Goal: Task Accomplishment & Management: Use online tool/utility

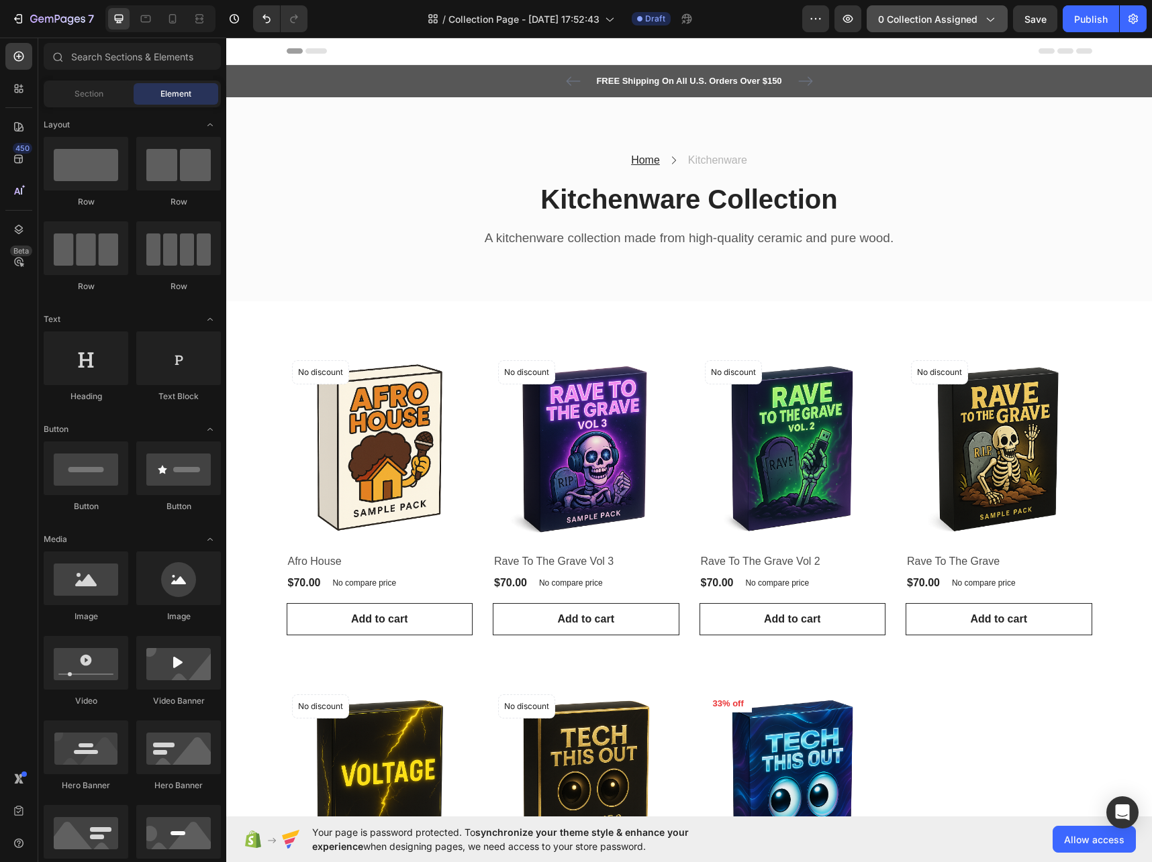
click at [989, 10] on button "0 collection assigned" at bounding box center [936, 18] width 141 height 27
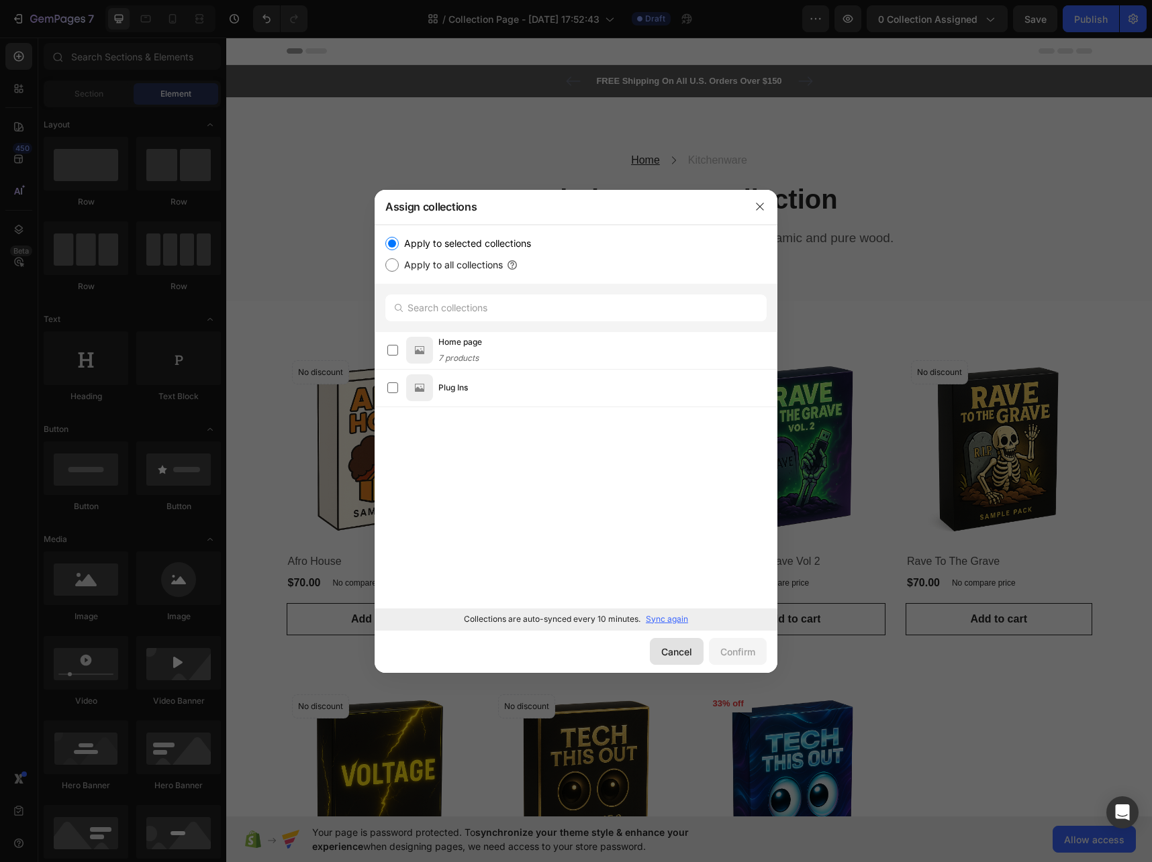
click at [674, 646] on div "Cancel" at bounding box center [676, 652] width 31 height 14
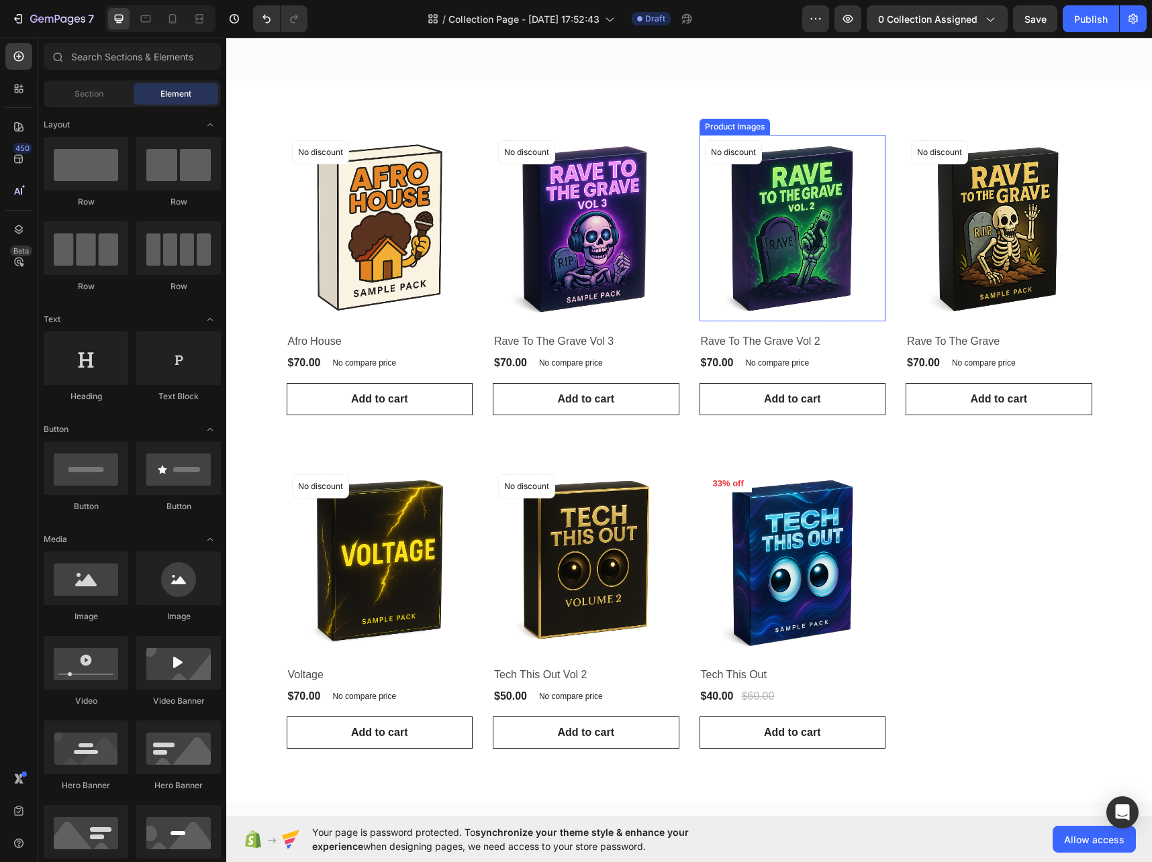
scroll to position [253, 0]
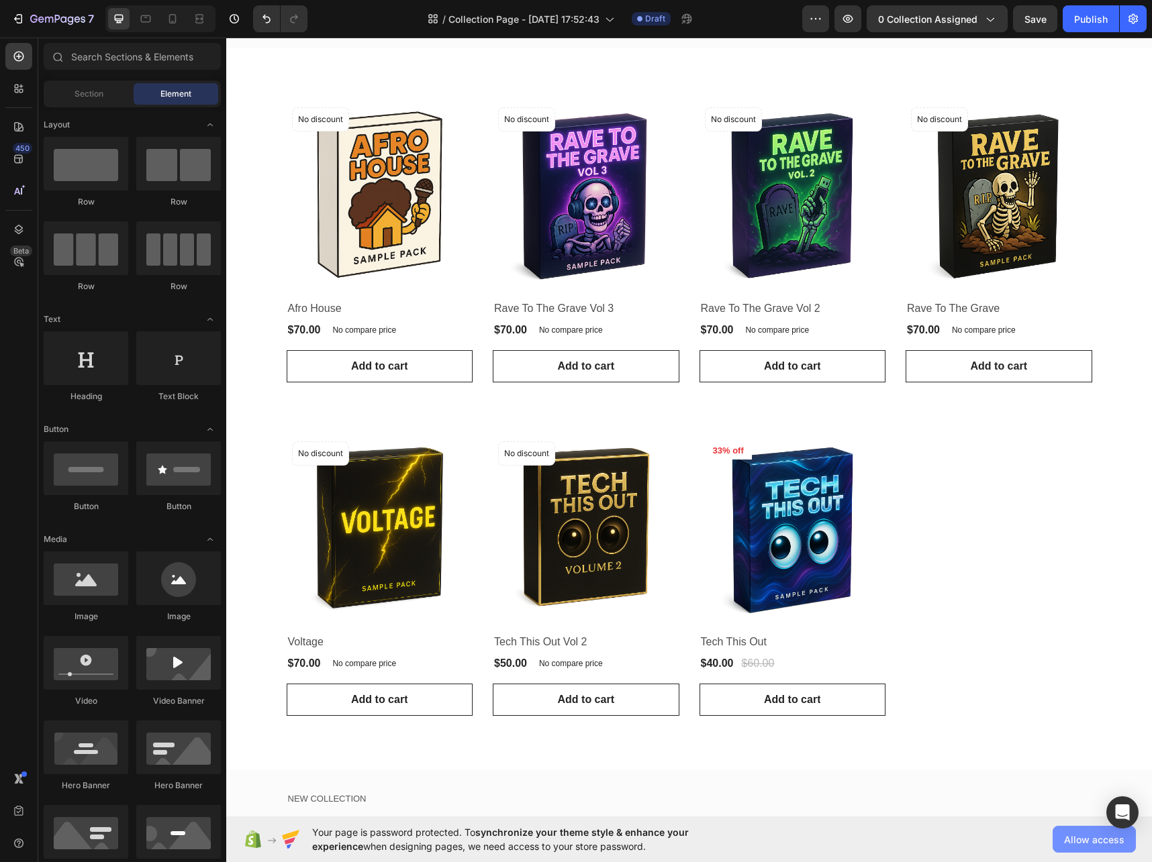
click at [1091, 848] on button "Allow access" at bounding box center [1093, 839] width 83 height 27
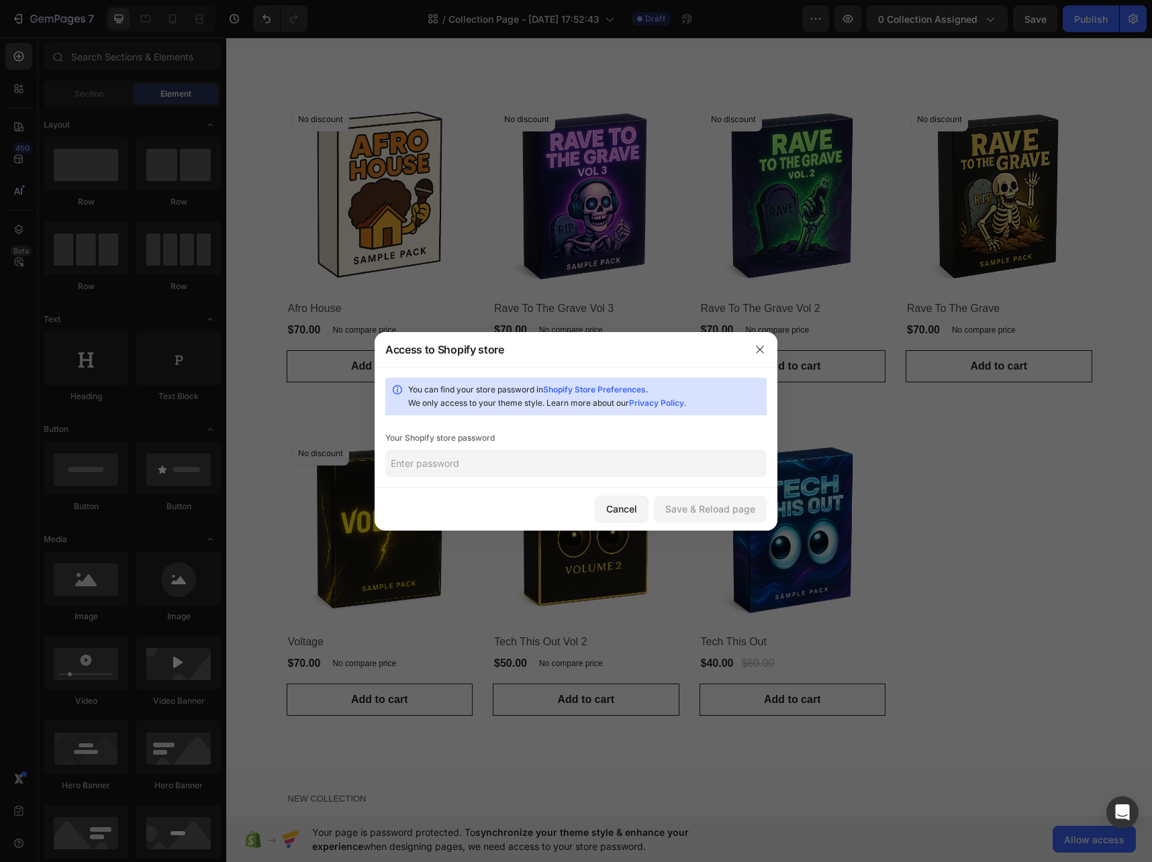
click at [521, 469] on input "text" at bounding box center [575, 463] width 381 height 27
type input "Kill@loe23"
click at [726, 512] on div "Save & Reload page" at bounding box center [710, 509] width 90 height 14
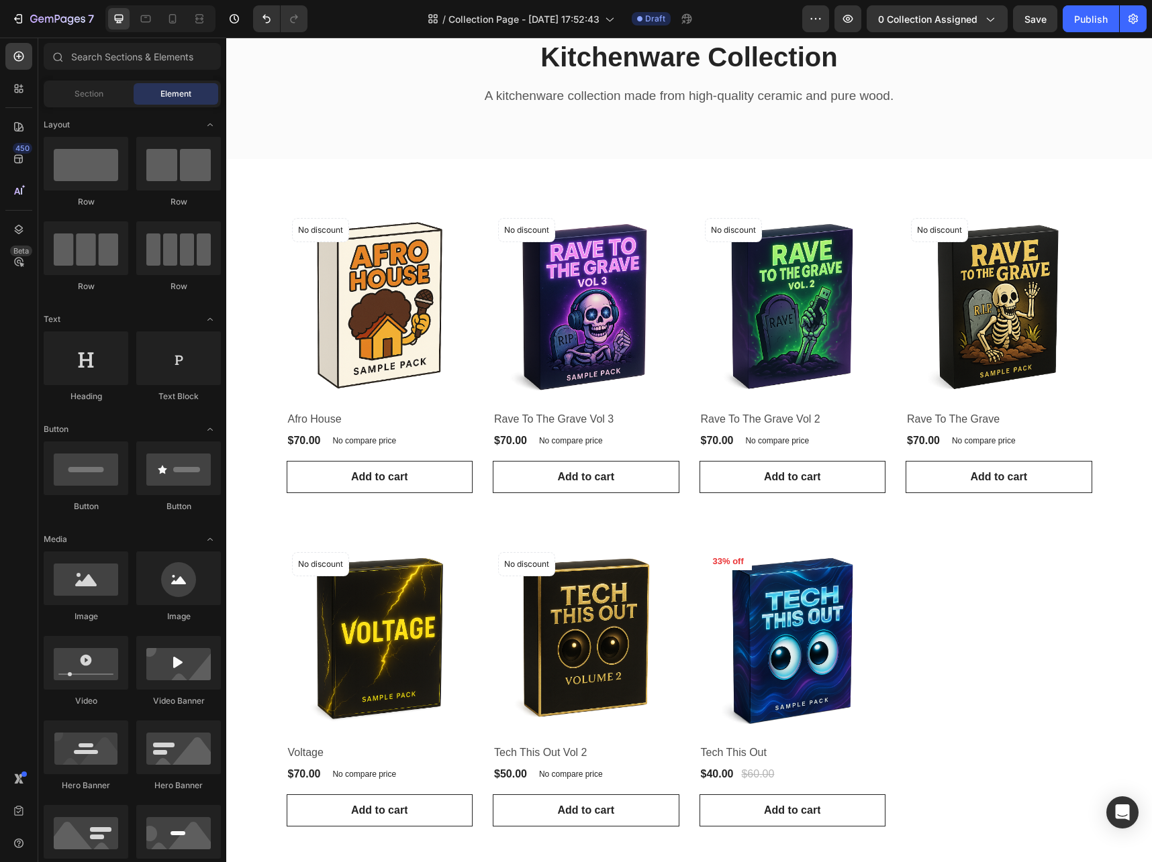
scroll to position [0, 0]
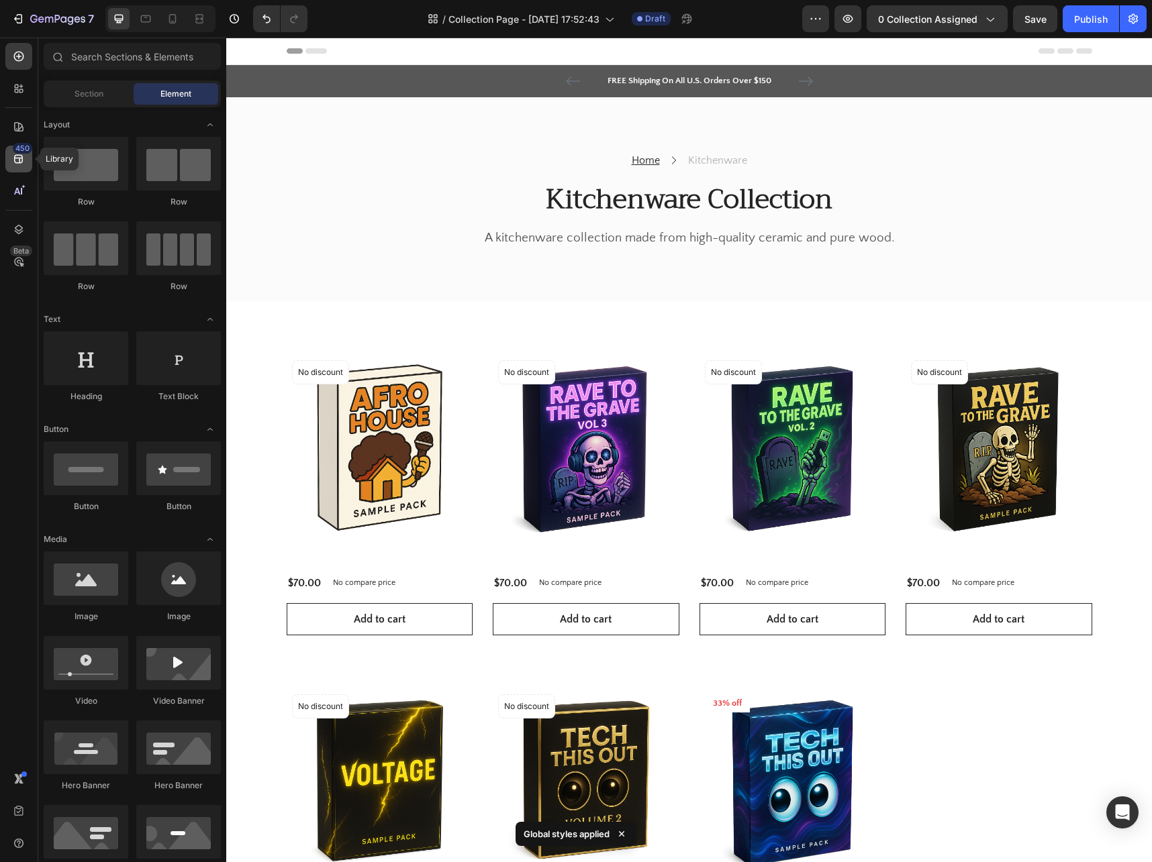
click at [24, 168] on div "450" at bounding box center [18, 159] width 27 height 27
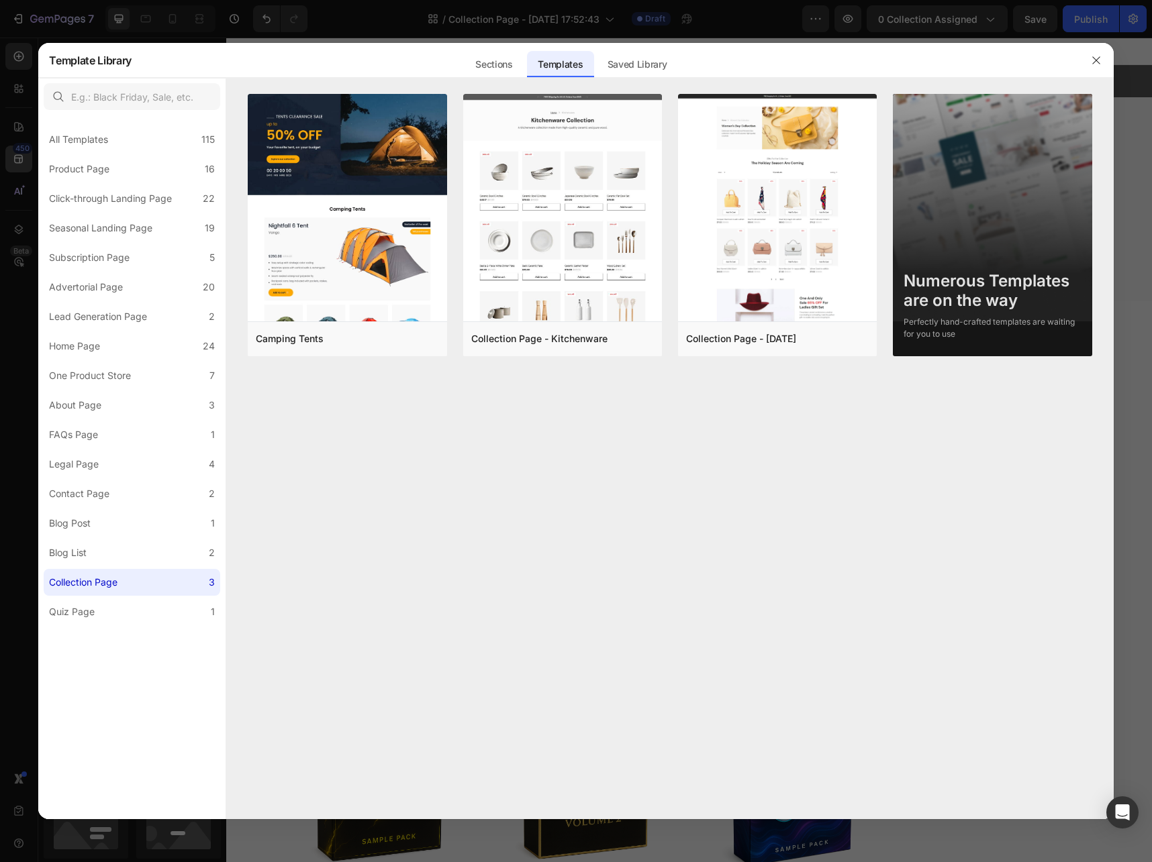
click at [24, 168] on div at bounding box center [576, 431] width 1152 height 862
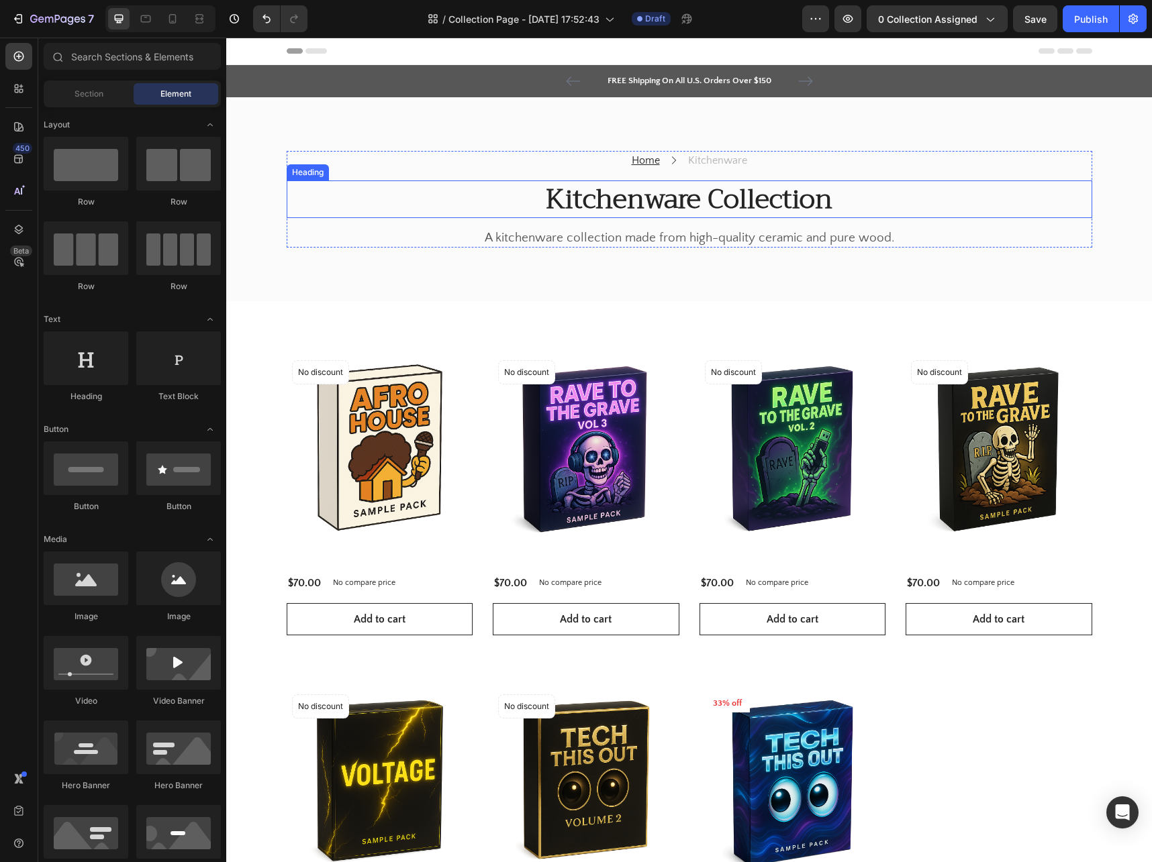
click at [583, 209] on p "Kitchenware Collection" at bounding box center [689, 199] width 803 height 35
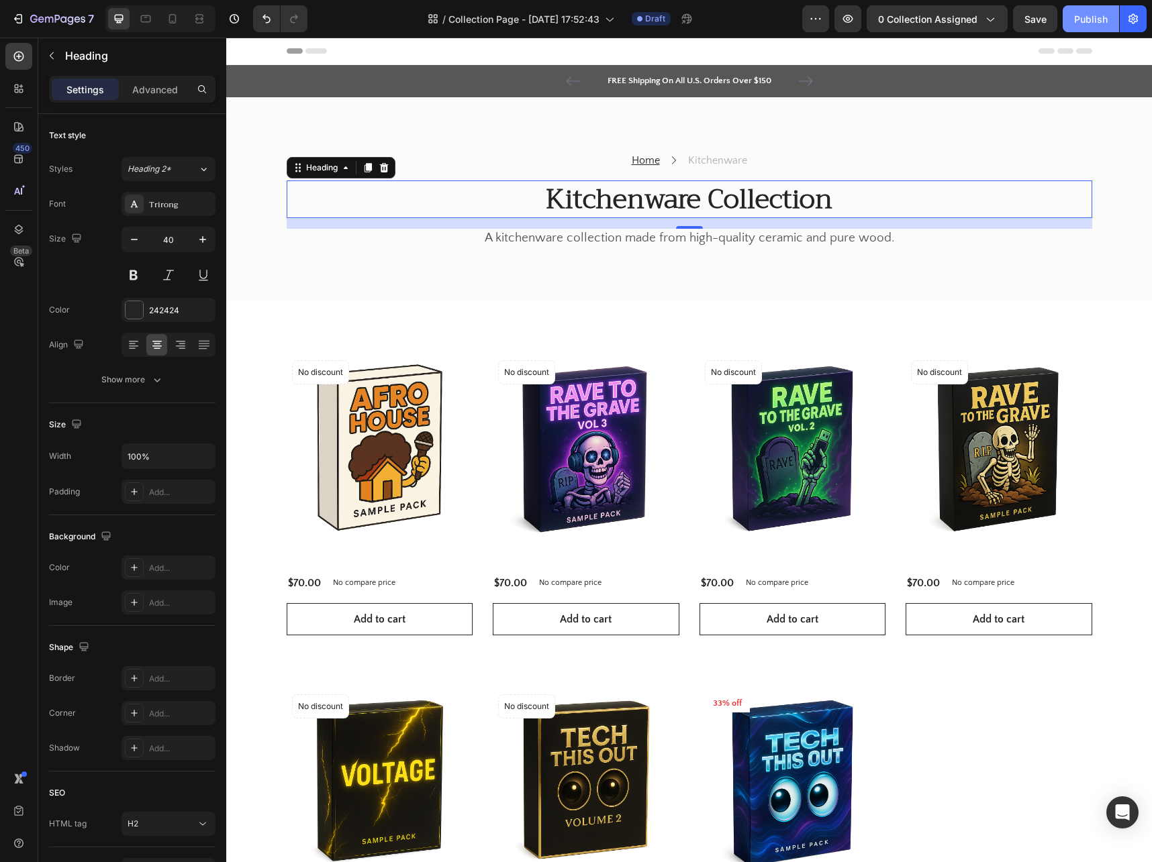
click at [1082, 19] on div "Publish" at bounding box center [1091, 19] width 34 height 14
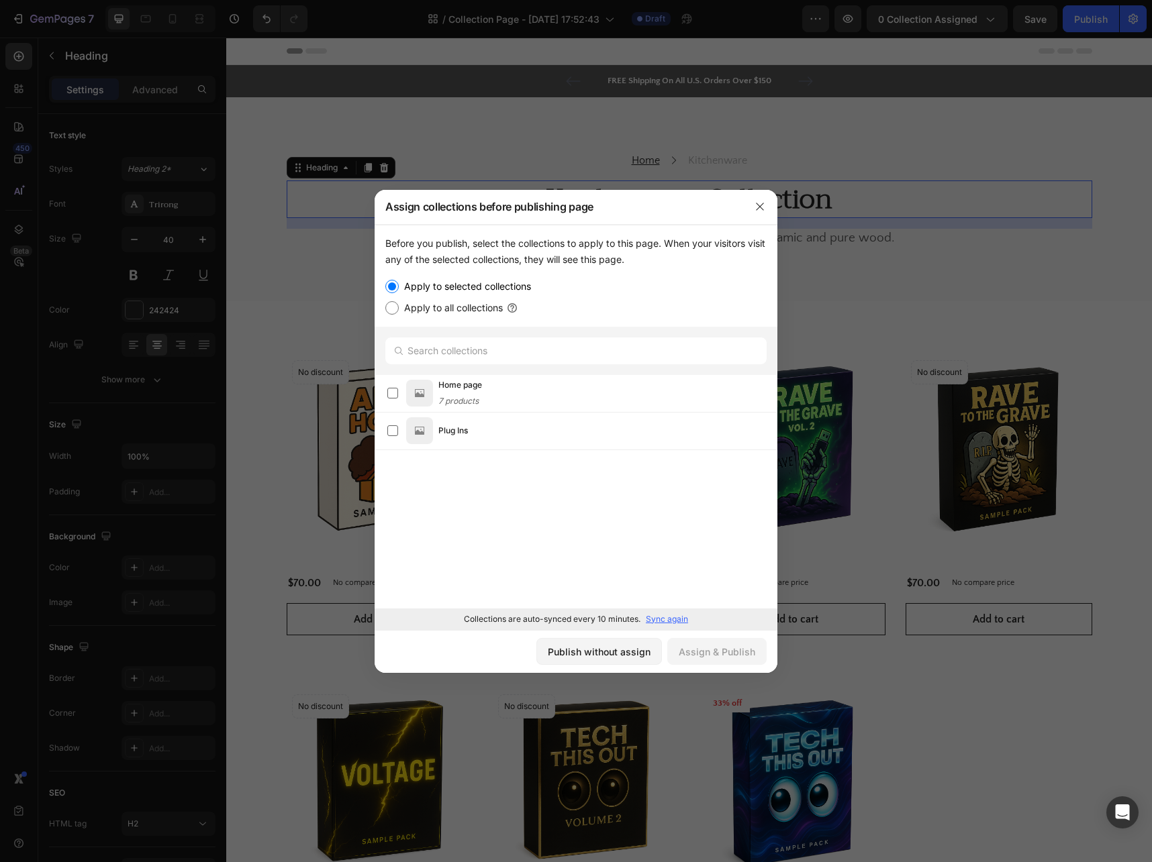
click at [388, 303] on input "Apply to all collections" at bounding box center [391, 307] width 13 height 13
radio input "true"
click at [335, 283] on div at bounding box center [576, 431] width 1152 height 862
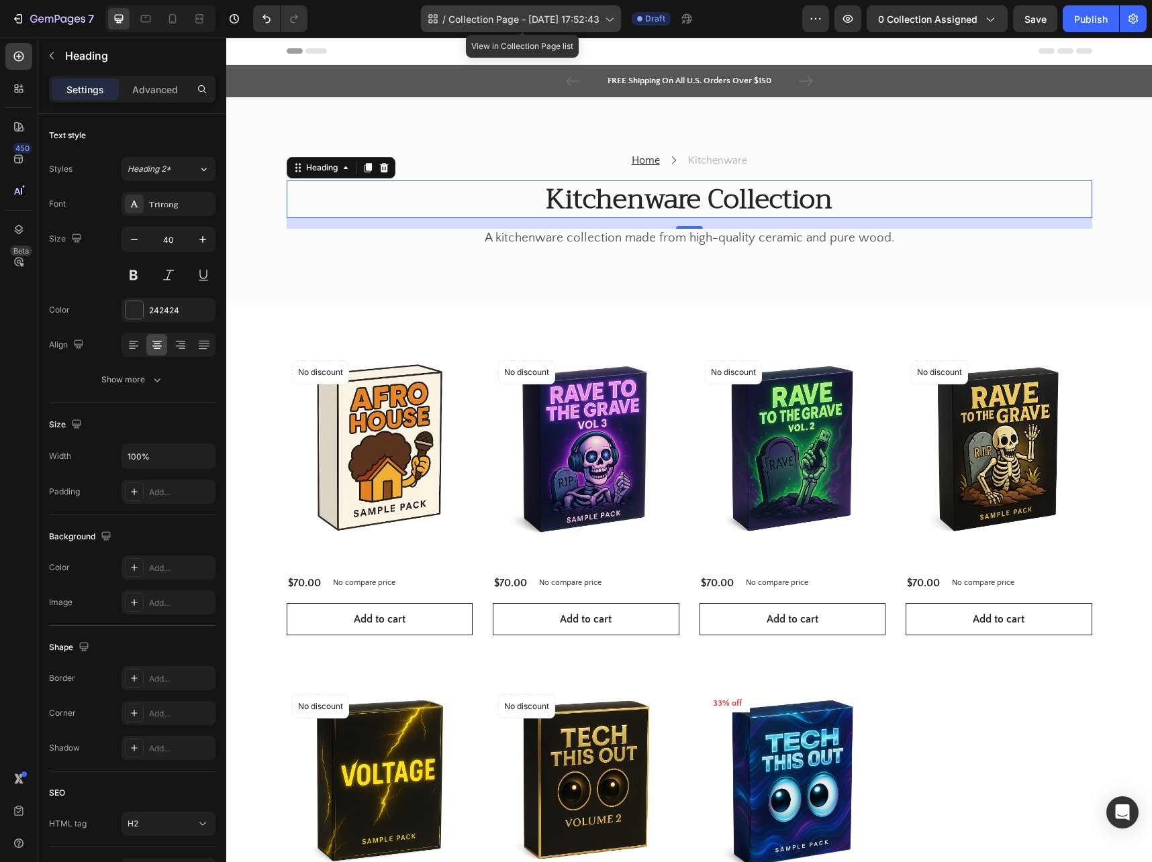
click at [469, 19] on span "Collection Page - [DATE] 17:52:43" at bounding box center [523, 19] width 151 height 14
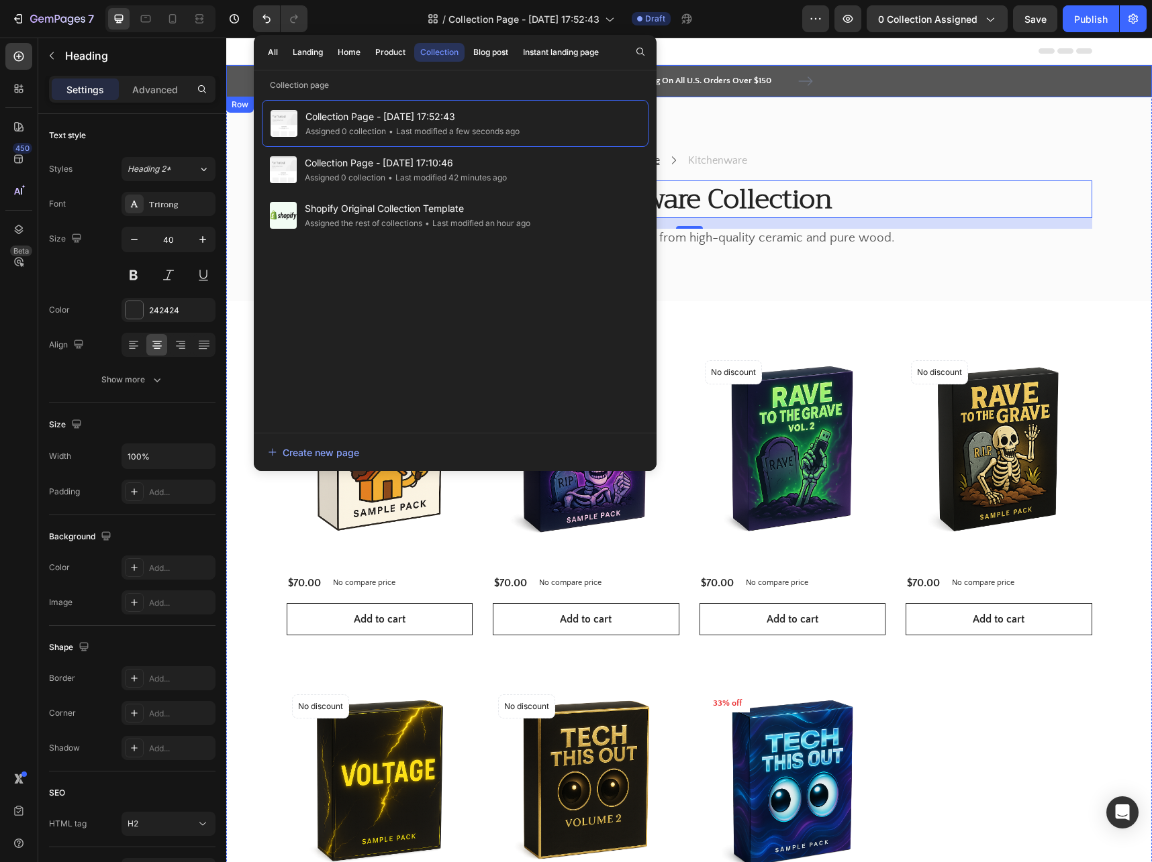
click at [815, 97] on div "Home Text block Icon Kitchenware Text block Row Kitchenware Collection Heading …" at bounding box center [688, 199] width 925 height 205
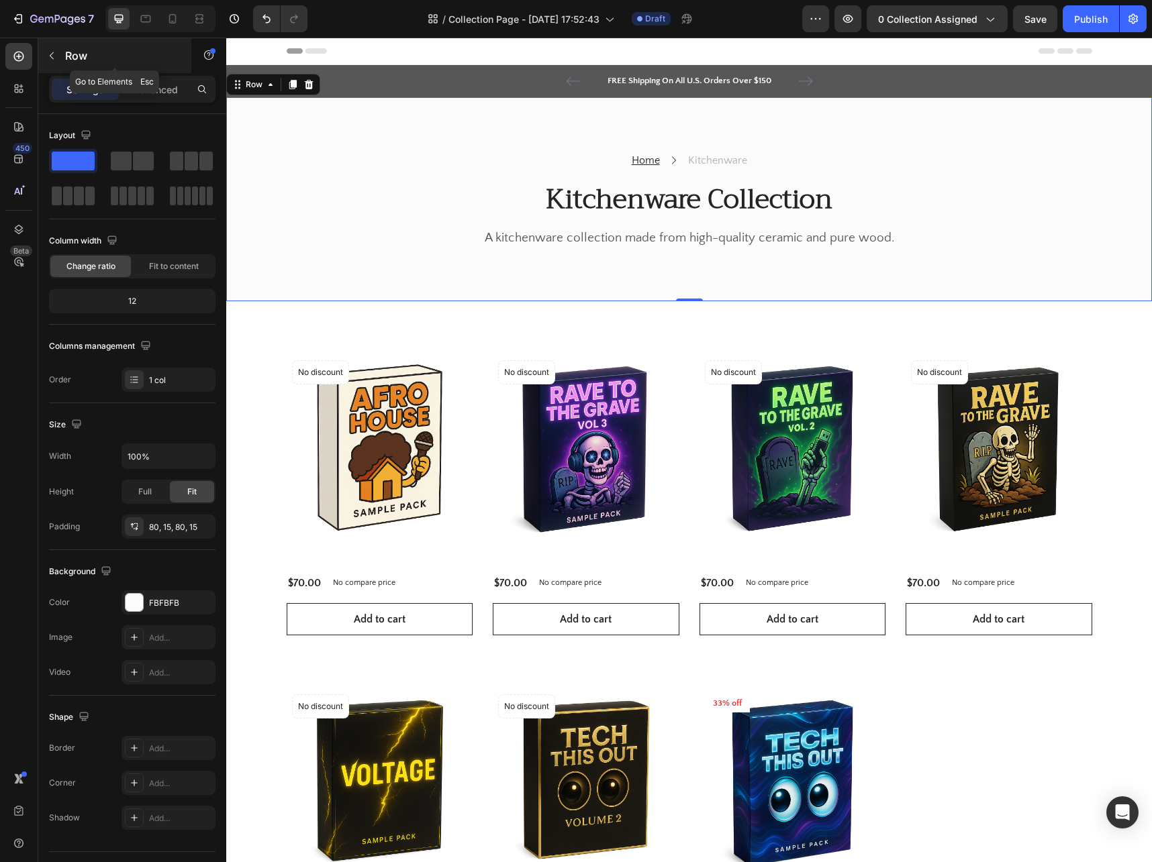
click at [44, 54] on button "button" at bounding box center [51, 55] width 21 height 21
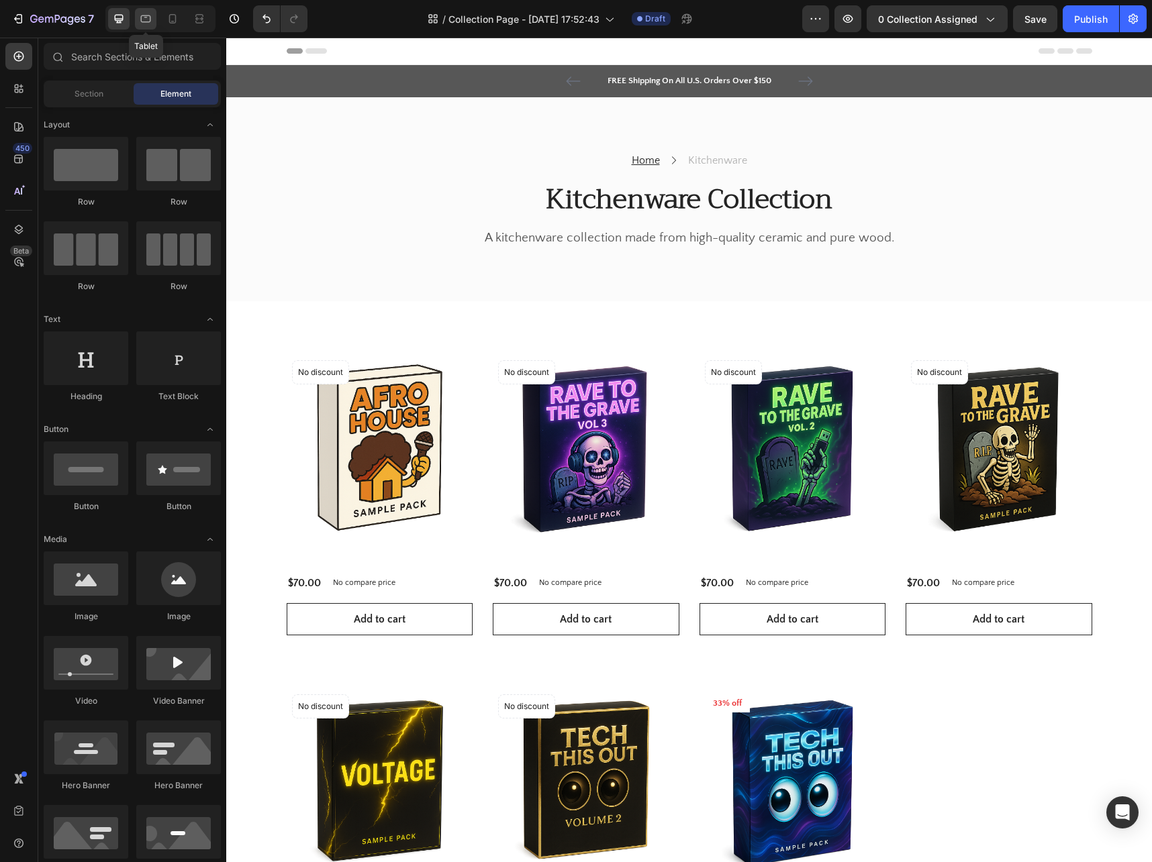
click at [148, 17] on icon at bounding box center [145, 18] width 13 height 13
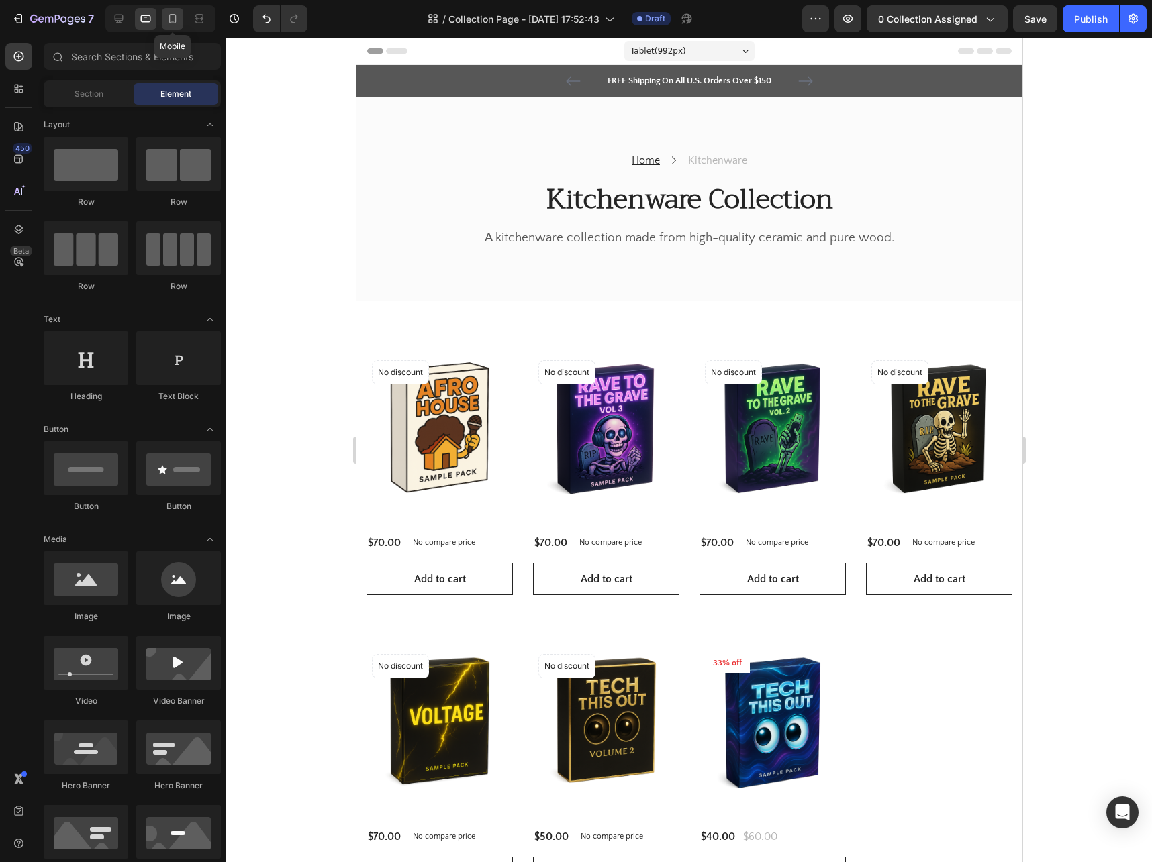
click at [168, 17] on icon at bounding box center [172, 18] width 13 height 13
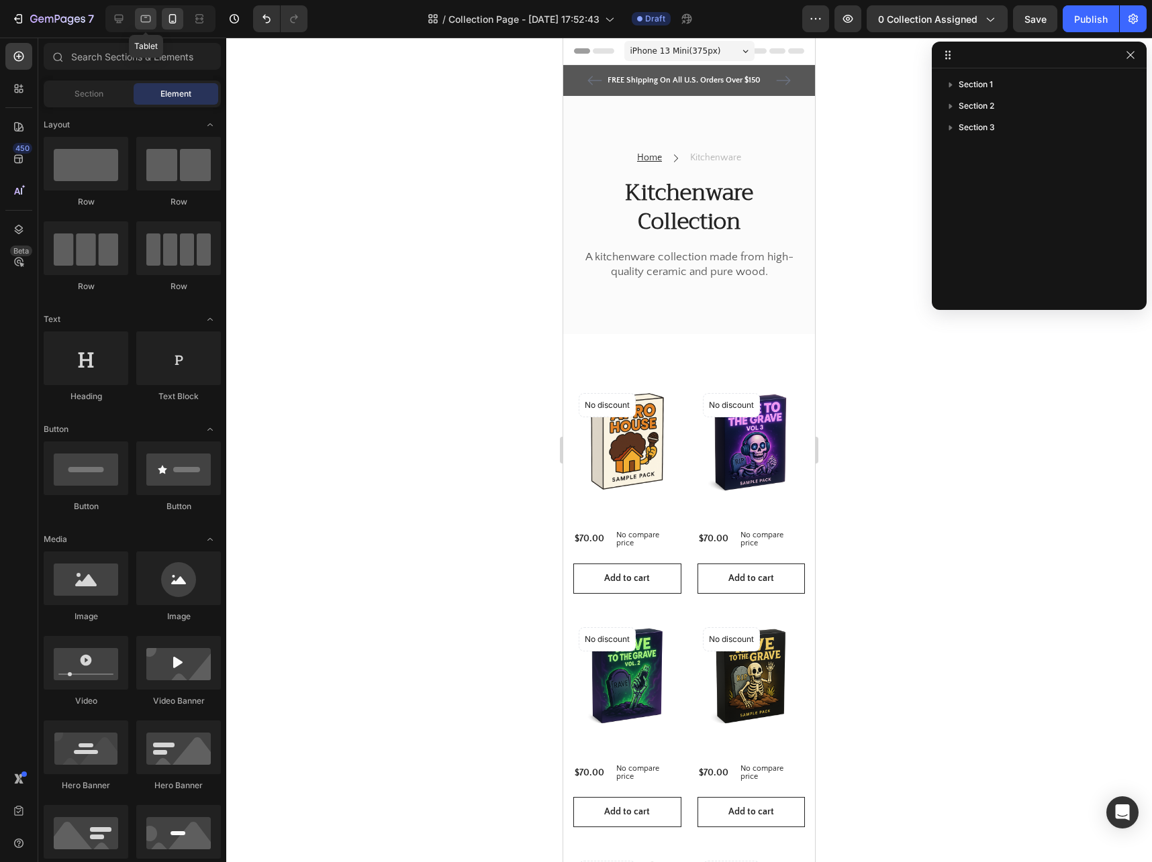
click at [137, 16] on div at bounding box center [145, 18] width 21 height 21
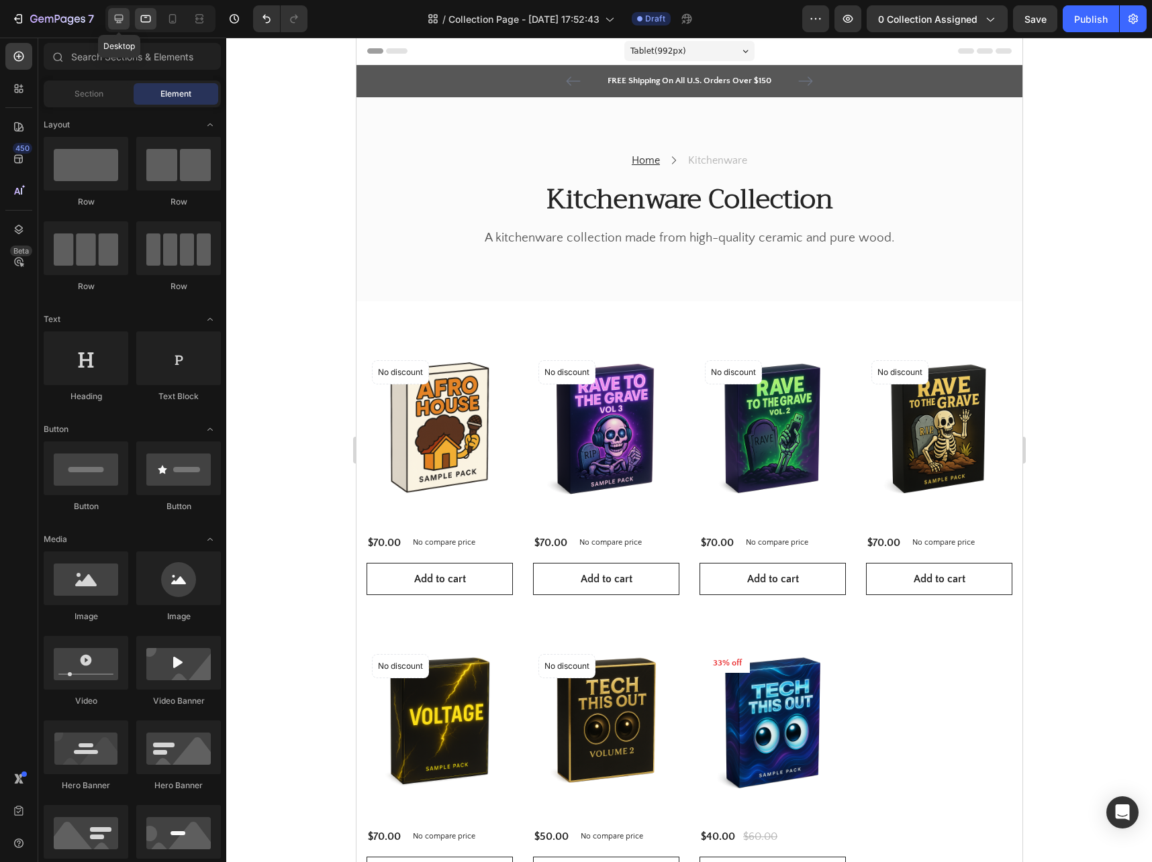
click at [125, 17] on icon at bounding box center [118, 18] width 13 height 13
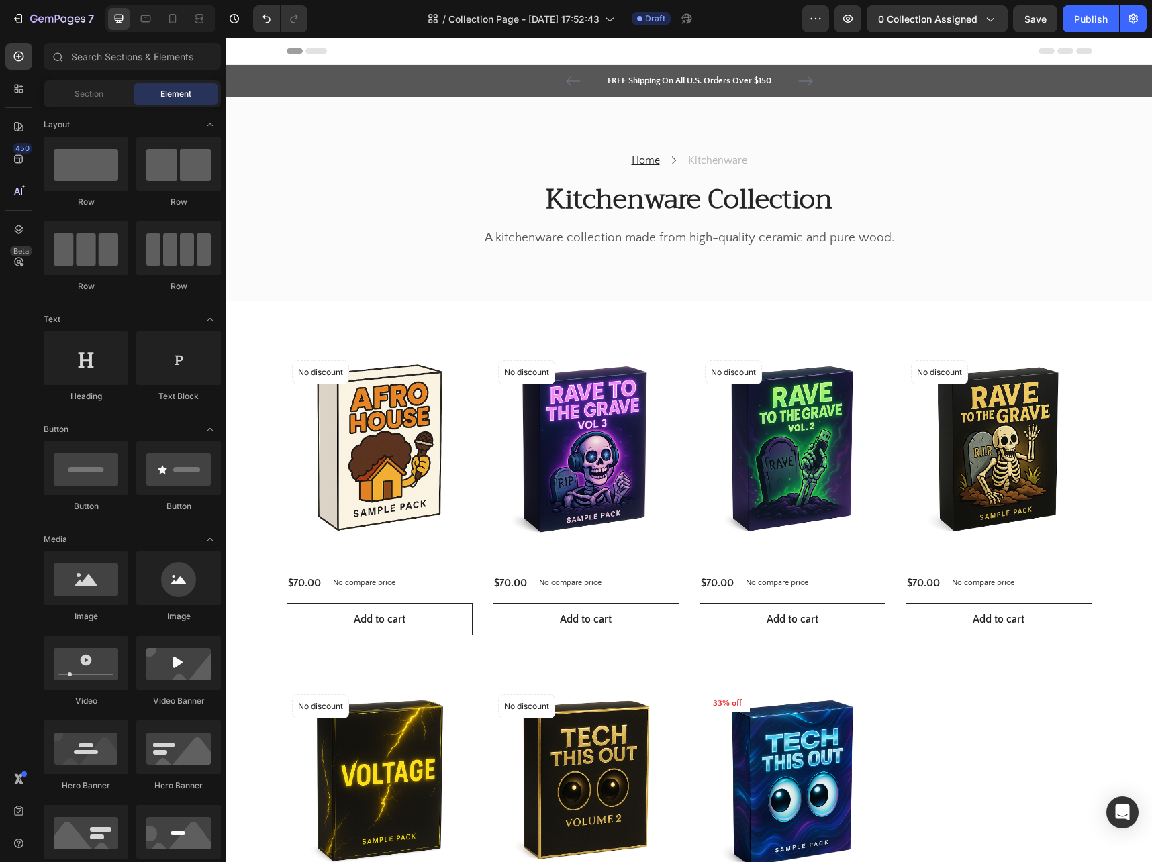
click at [314, 54] on div "Header" at bounding box center [689, 51] width 805 height 27
click at [846, 19] on icon "button" at bounding box center [847, 18] width 13 height 13
click at [1135, 23] on icon "button" at bounding box center [1132, 18] width 13 height 13
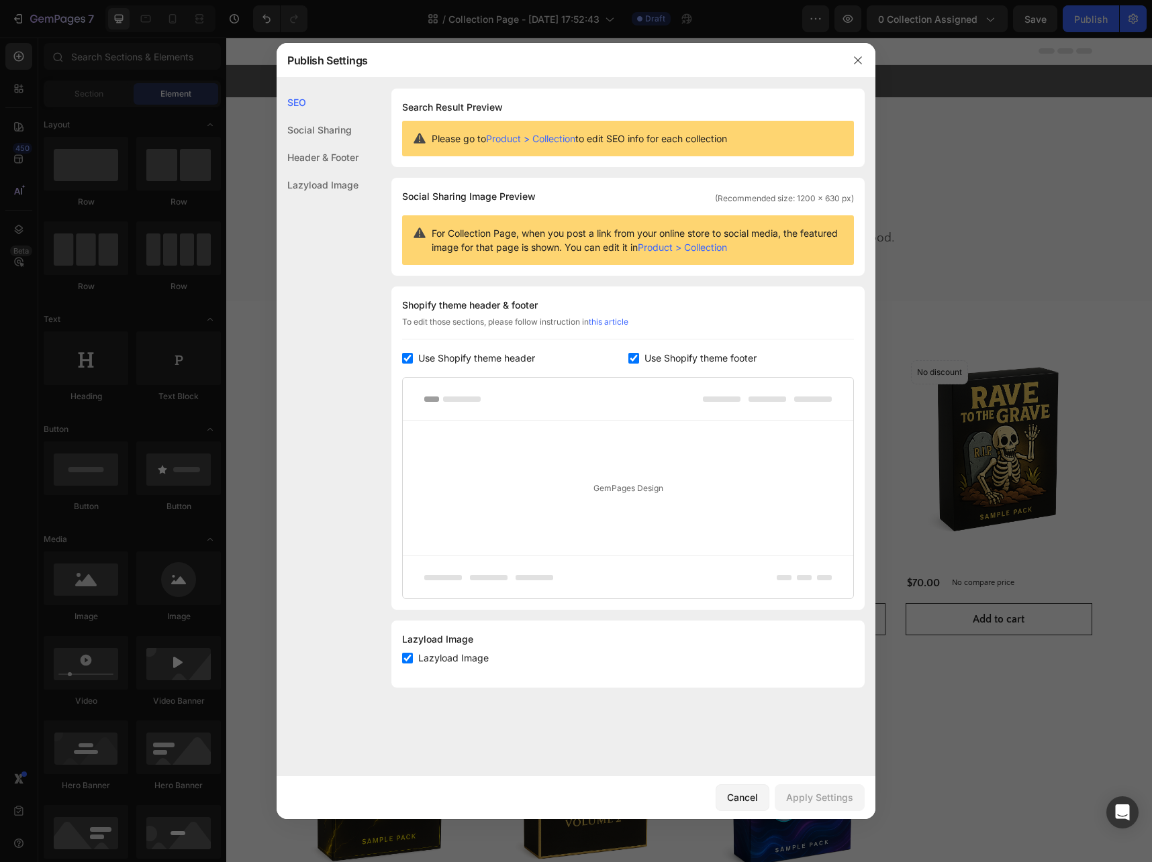
click at [1051, 81] on div at bounding box center [576, 431] width 1152 height 862
